Goal: Navigation & Orientation: Find specific page/section

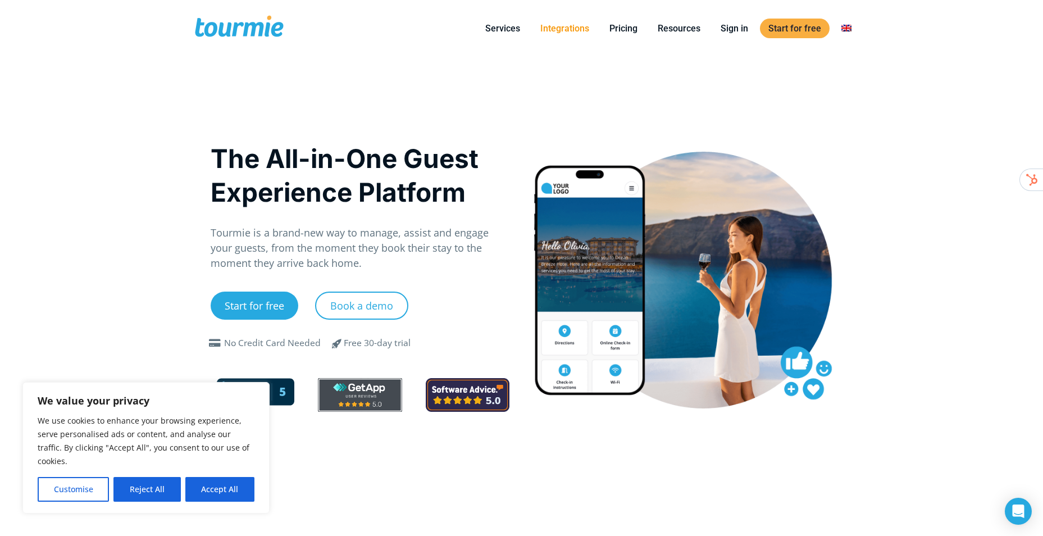
click at [574, 28] on link "Integrations" at bounding box center [565, 28] width 66 height 14
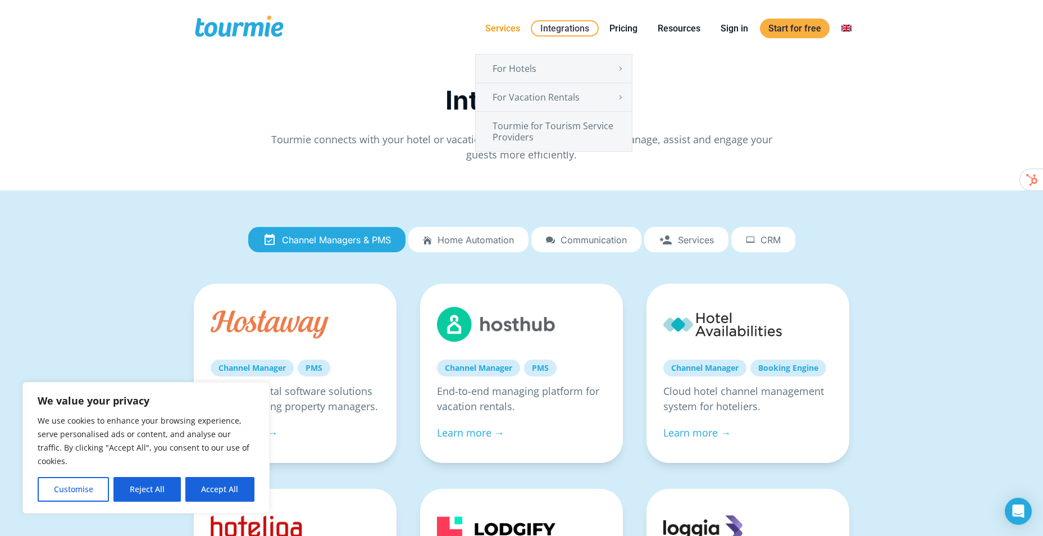
click at [495, 21] on link "Services" at bounding box center [503, 28] width 52 height 14
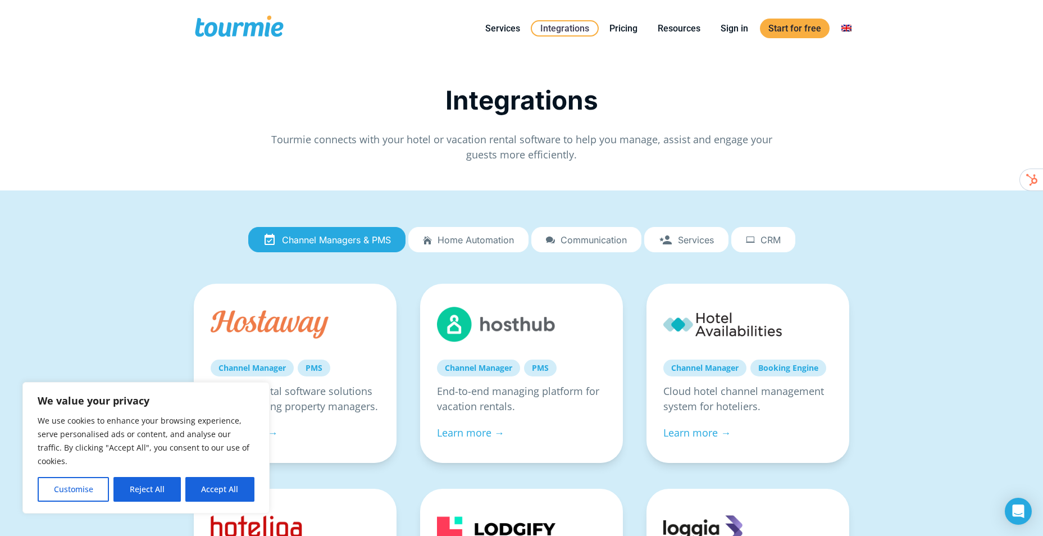
click at [218, 22] on span at bounding box center [239, 28] width 92 height 26
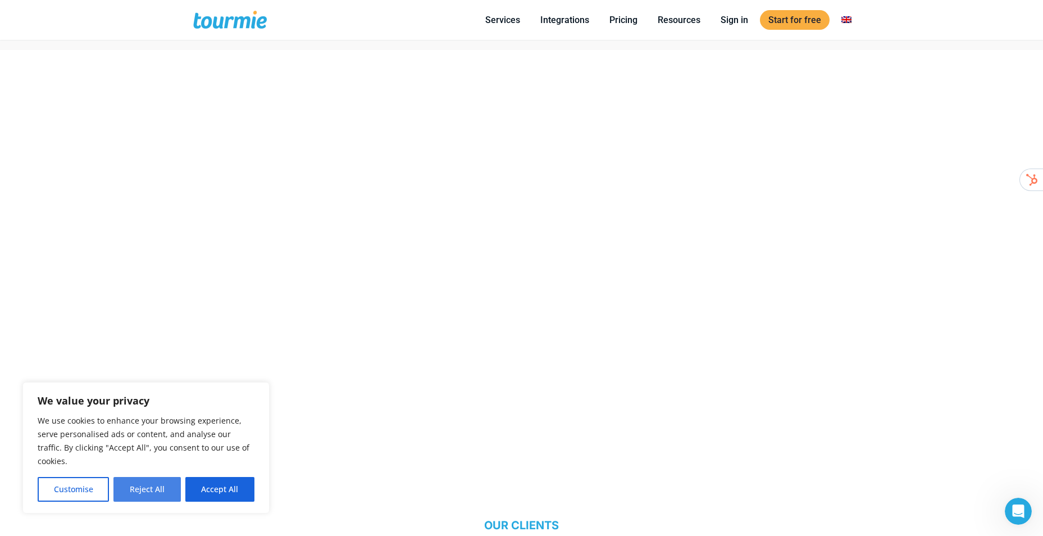
click at [163, 487] on button "Reject All" at bounding box center [146, 489] width 67 height 25
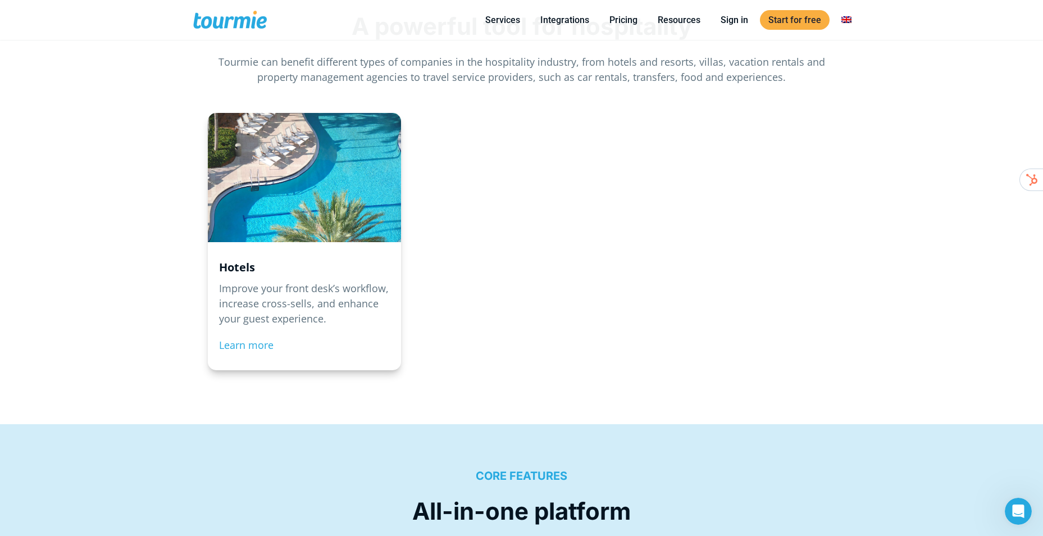
scroll to position [1236, 0]
